Goal: Complete application form

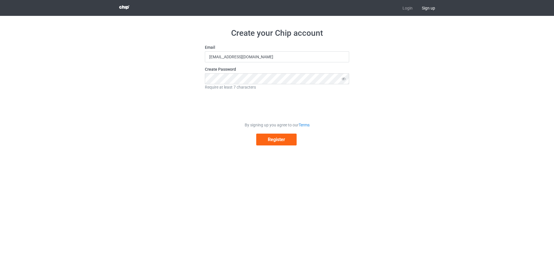
click at [427, 10] on span "Sign up" at bounding box center [428, 8] width 22 height 16
click at [428, 8] on span "Sign up" at bounding box center [428, 8] width 22 height 16
click at [429, 7] on span "Sign up" at bounding box center [428, 8] width 22 height 16
click at [341, 77] on icon at bounding box center [343, 78] width 11 height 11
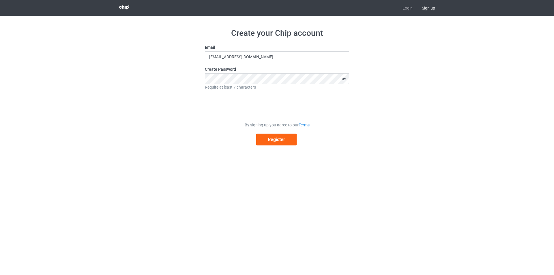
click at [341, 77] on icon at bounding box center [343, 78] width 11 height 11
click at [269, 142] on button "Register" at bounding box center [276, 139] width 40 height 12
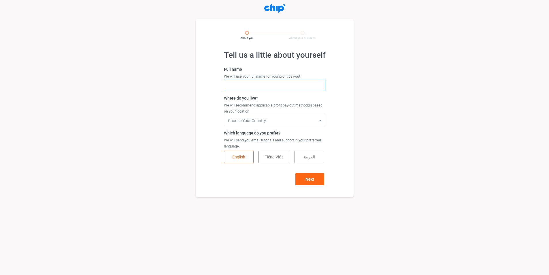
click at [251, 87] on input "text" at bounding box center [274, 85] width 101 height 12
type input "Hoang Van Xuan"
click at [267, 126] on form "Full name We will use your full name for your profit pay-out Hoang Van Xuan Whe…" at bounding box center [274, 125] width 101 height 119
click at [267, 124] on input "text" at bounding box center [275, 120] width 101 height 12
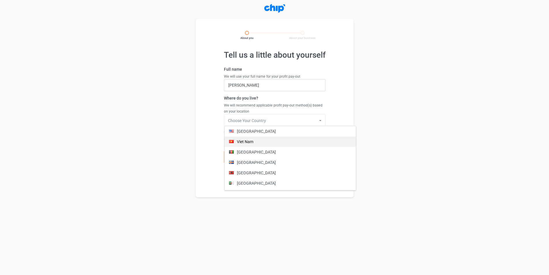
click at [250, 143] on div "viet nam" at bounding box center [290, 141] width 131 height 10
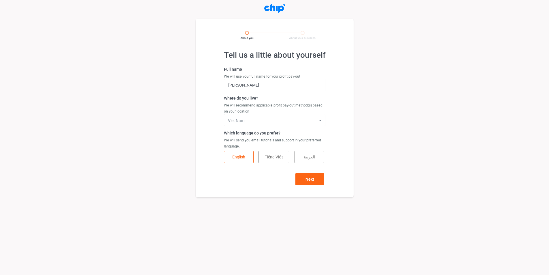
click at [381, 139] on div "Tell us a little about yourself Full name We will use your full name for your p…" at bounding box center [274, 100] width 549 height 193
click at [264, 154] on button "Tiếng Việt" at bounding box center [274, 157] width 31 height 12
click at [311, 174] on button "Next" at bounding box center [310, 179] width 29 height 12
click at [315, 178] on button "Next" at bounding box center [310, 179] width 29 height 12
click at [315, 178] on div "Next" at bounding box center [274, 176] width 101 height 18
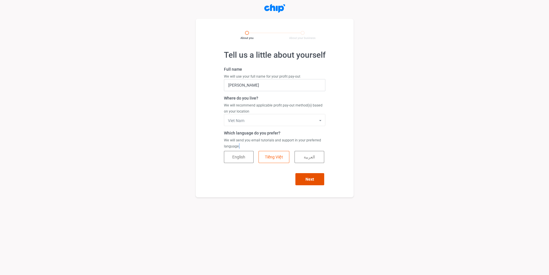
click at [315, 178] on button "Next" at bounding box center [310, 179] width 29 height 12
click at [315, 178] on div "Next" at bounding box center [274, 176] width 101 height 18
click at [315, 178] on button "Next" at bounding box center [310, 179] width 29 height 12
click at [315, 178] on div "Next" at bounding box center [274, 176] width 101 height 18
click at [315, 178] on button "Next" at bounding box center [310, 179] width 29 height 12
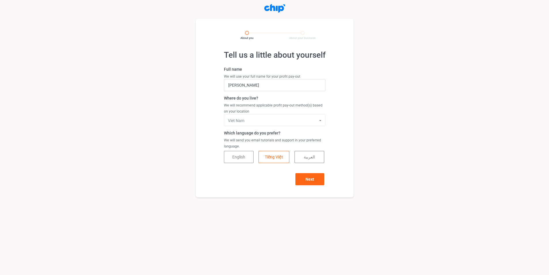
click at [245, 152] on button "English" at bounding box center [239, 157] width 30 height 12
click at [317, 174] on button "Next" at bounding box center [310, 179] width 29 height 12
click at [317, 174] on div "Next" at bounding box center [274, 176] width 101 height 18
click at [317, 174] on button "Next" at bounding box center [310, 179] width 29 height 12
